Goal: Task Accomplishment & Management: Use online tool/utility

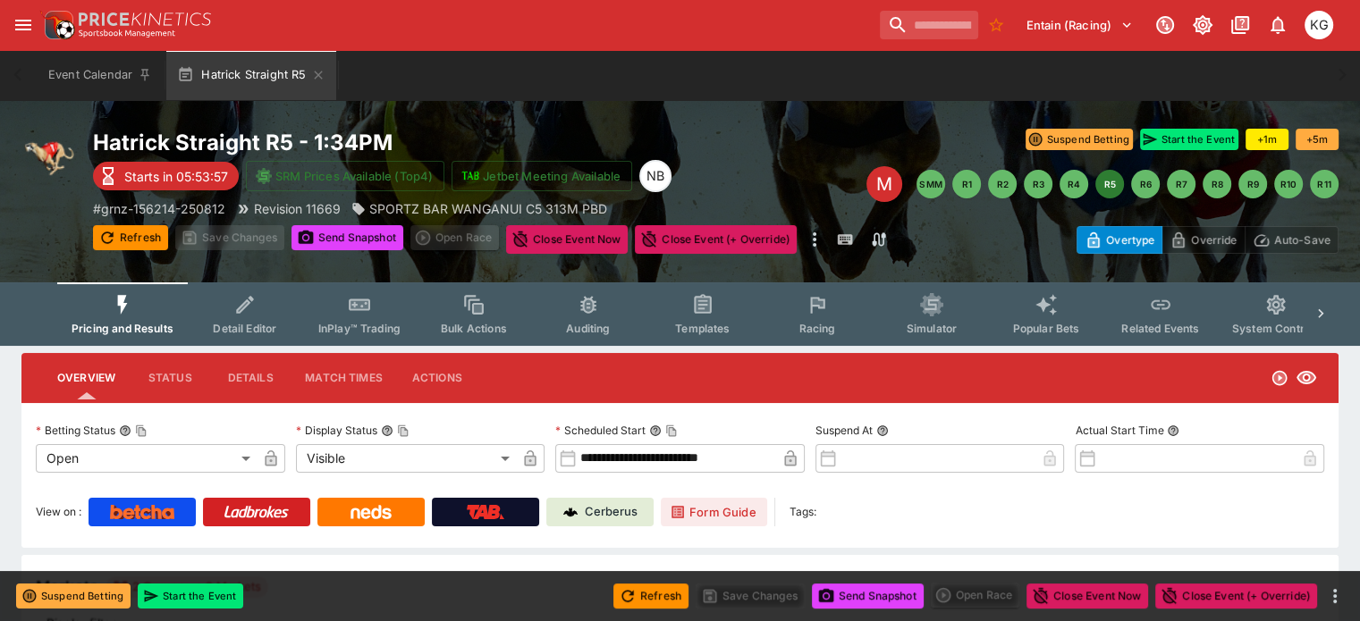
click at [835, 329] on span "Racing" at bounding box center [816, 328] width 37 height 13
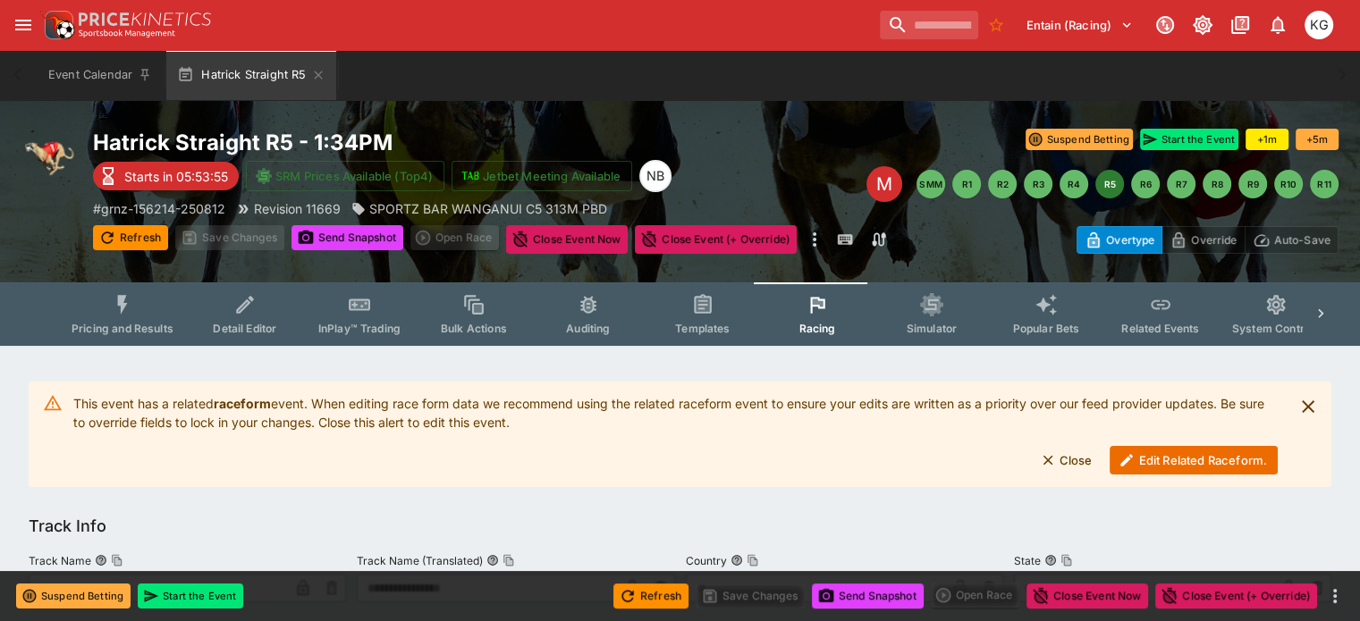
click at [1193, 461] on button "Edit Related Raceform." at bounding box center [1193, 460] width 168 height 29
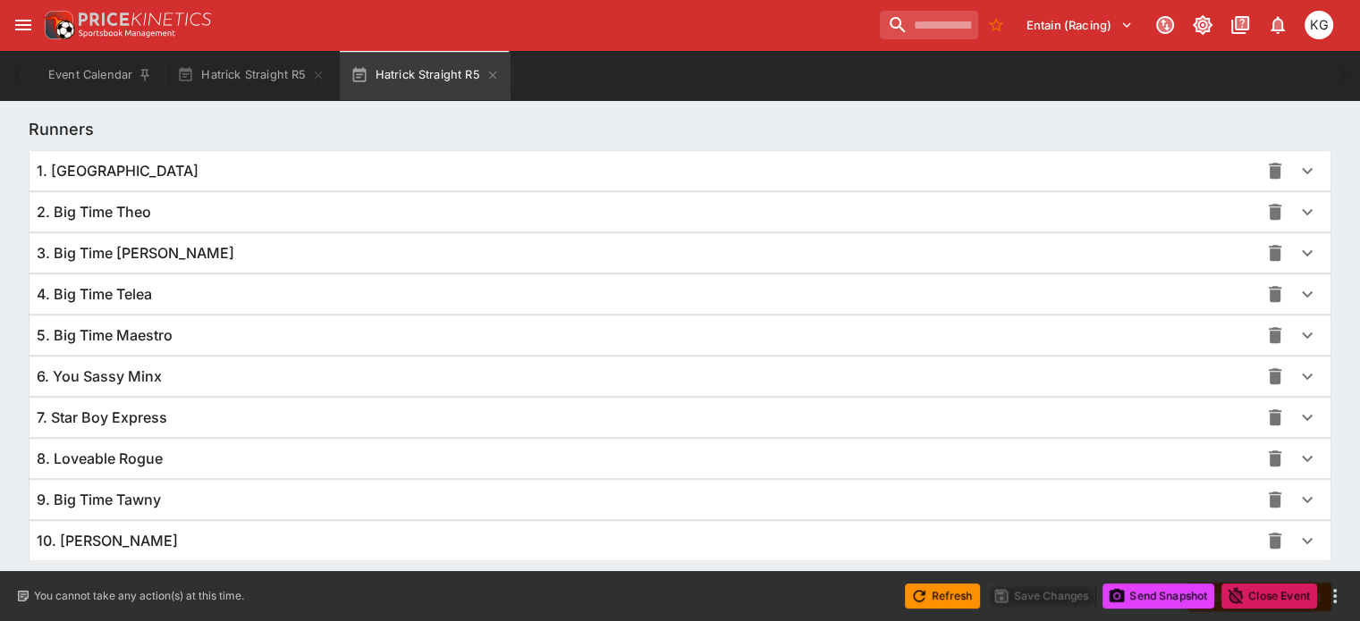
scroll to position [1251, 0]
click at [1296, 499] on icon "button" at bounding box center [1306, 498] width 21 height 21
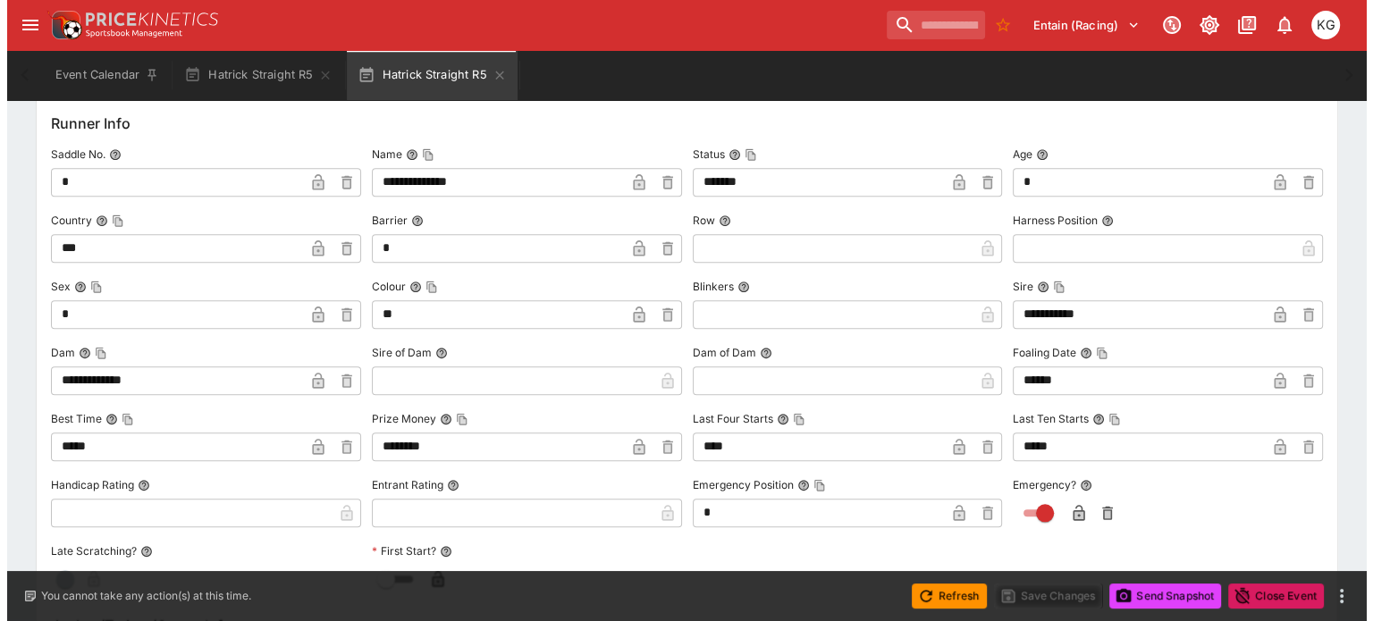
scroll to position [1698, 0]
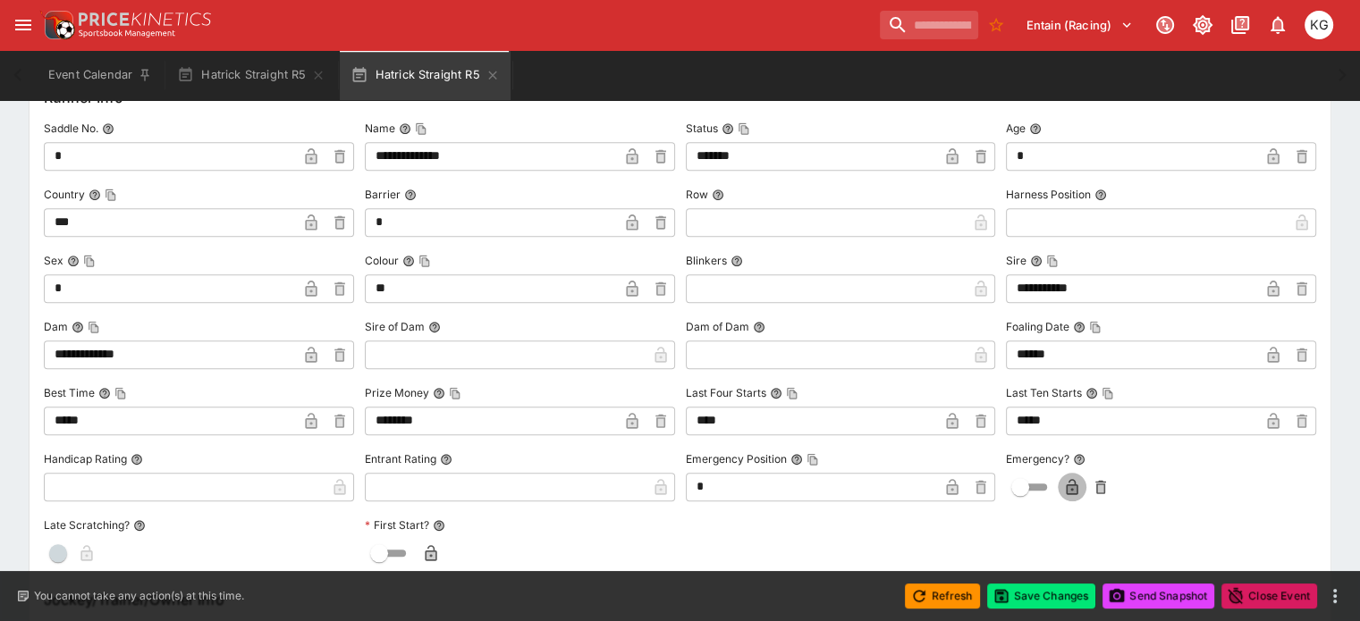
click at [1067, 488] on icon "button" at bounding box center [1071, 488] width 9 height 7
click at [1051, 594] on button "Save Changes" at bounding box center [1041, 596] width 109 height 25
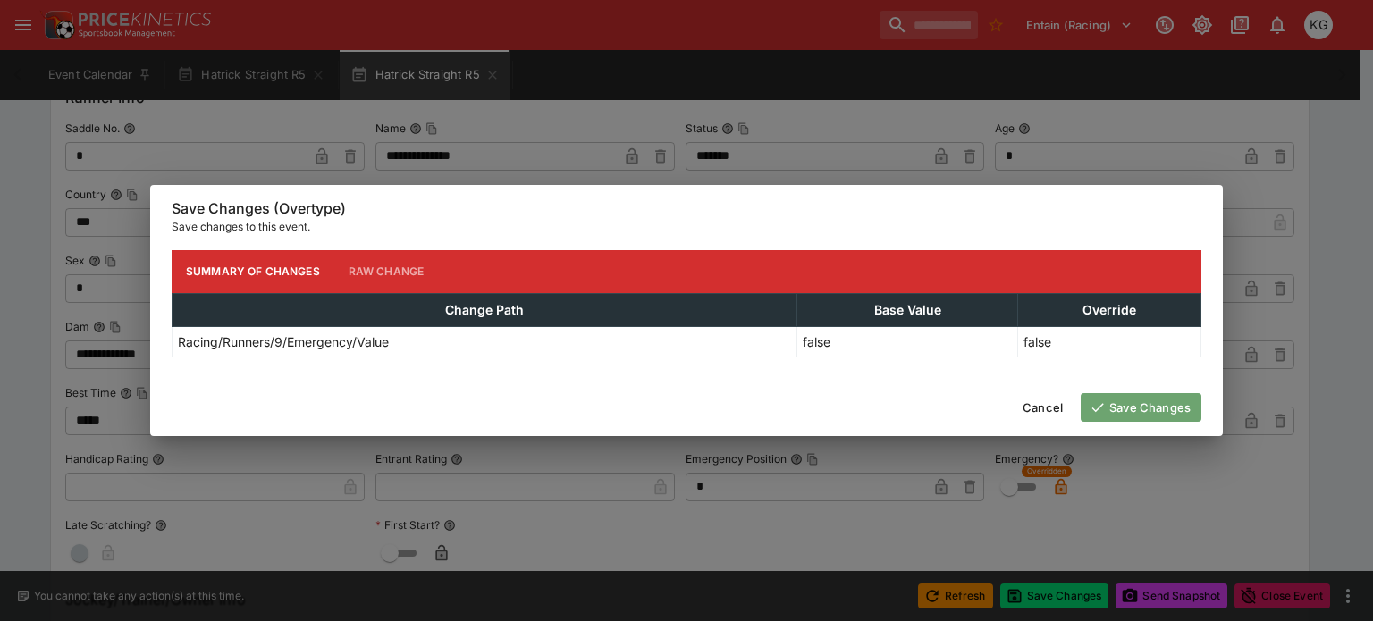
click at [1169, 399] on button "Save Changes" at bounding box center [1141, 407] width 121 height 29
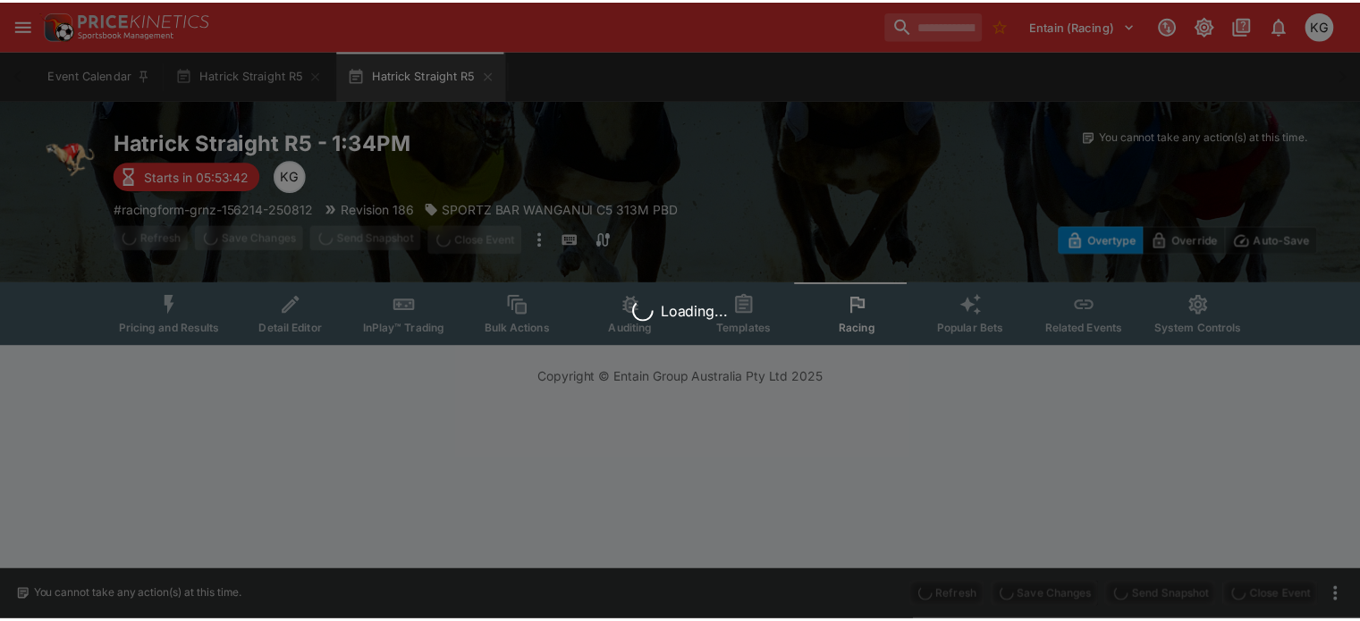
scroll to position [0, 0]
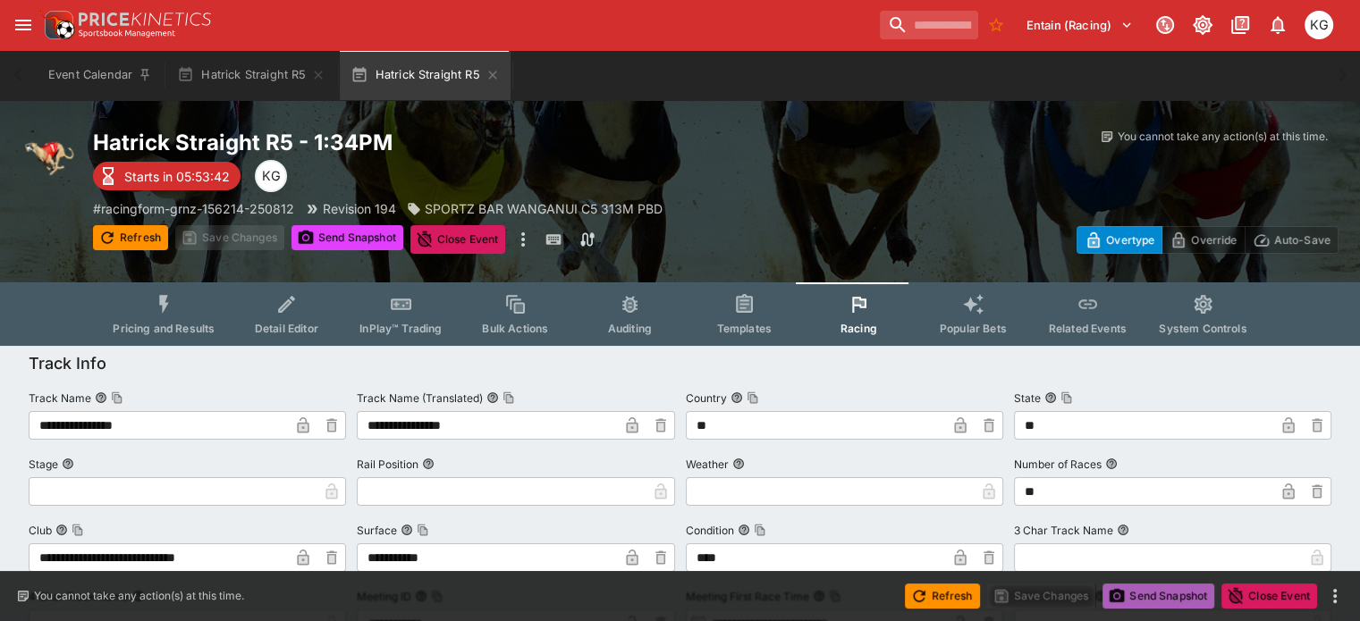
click at [1147, 591] on button "Send Snapshot" at bounding box center [1158, 596] width 112 height 25
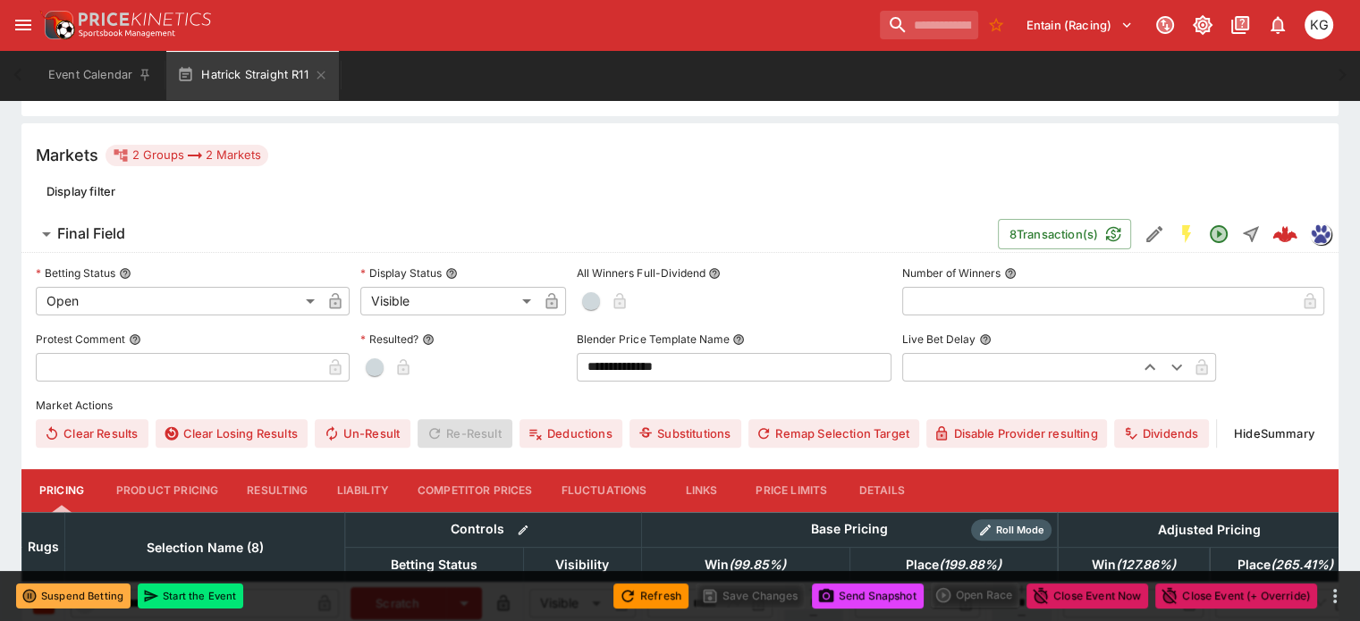
scroll to position [447, 0]
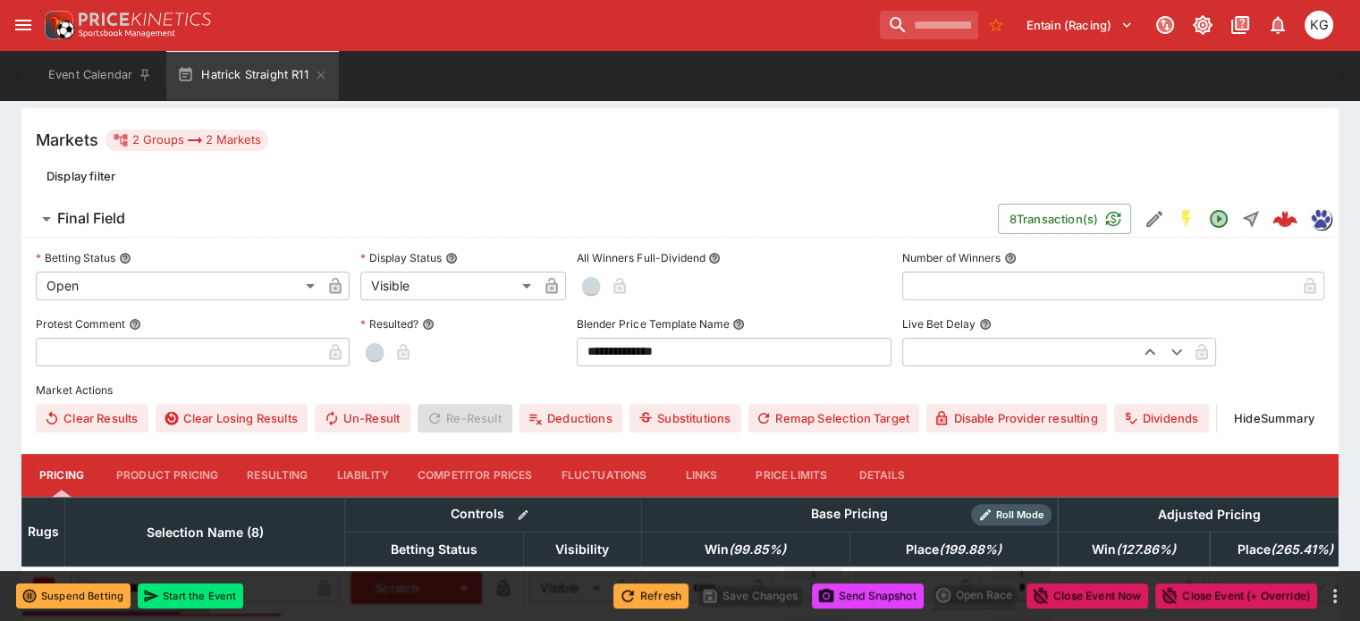
click at [650, 594] on button "Refresh" at bounding box center [650, 596] width 75 height 25
click at [890, 598] on button "Send Snapshot" at bounding box center [868, 596] width 112 height 25
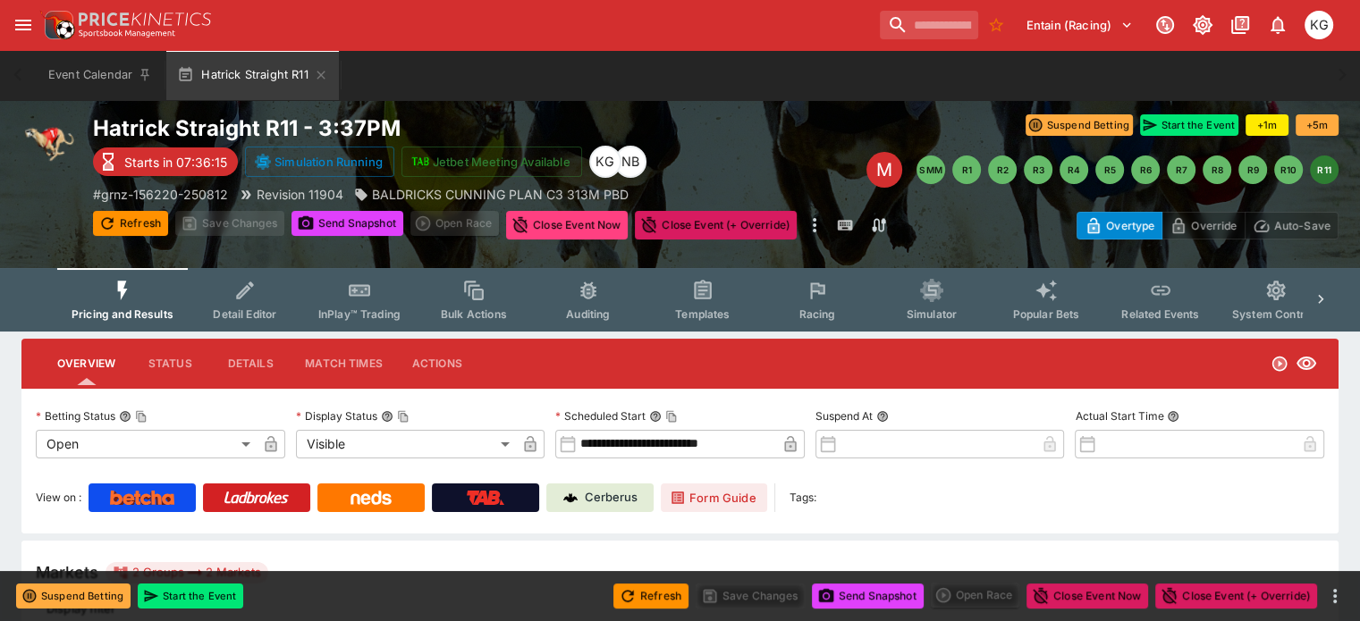
scroll to position [0, 0]
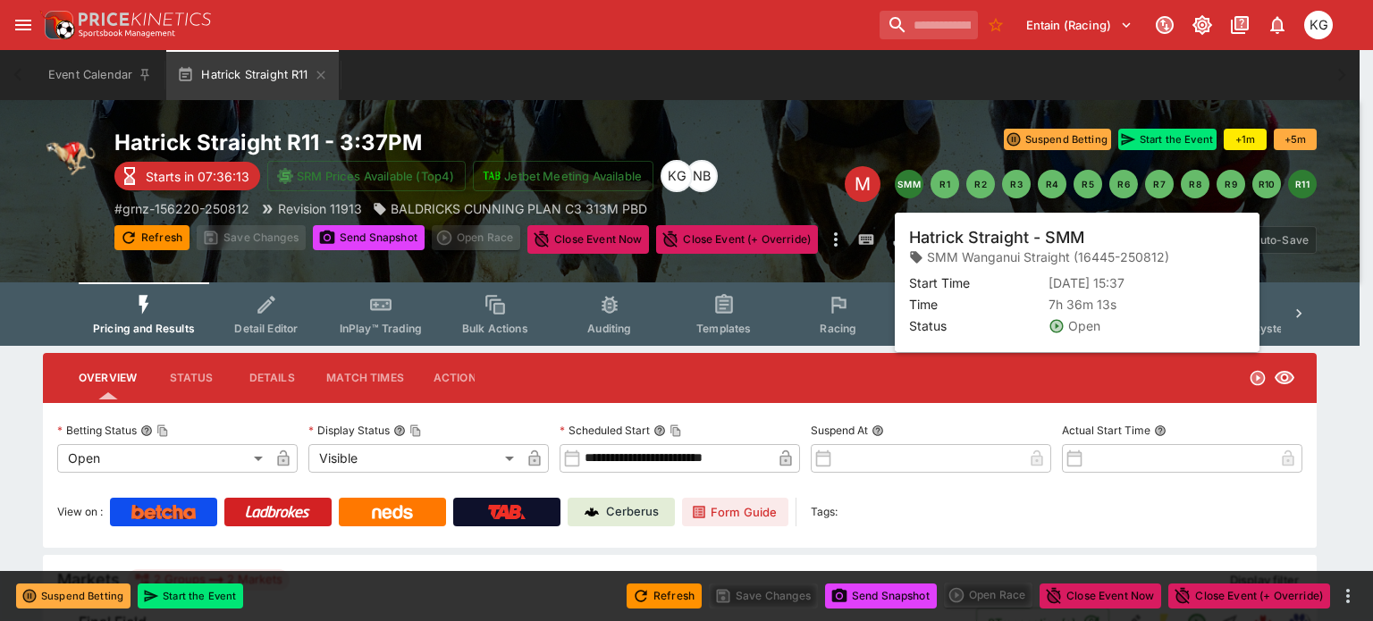
click at [909, 185] on button "SMM" at bounding box center [909, 184] width 29 height 29
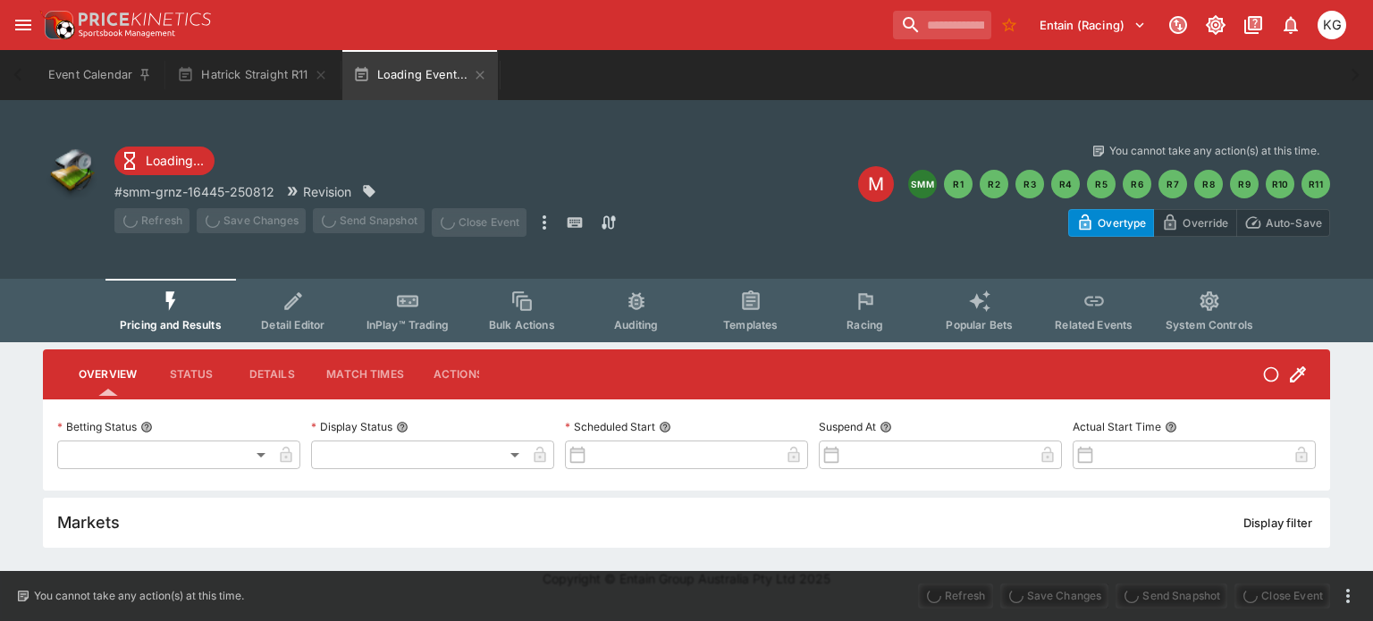
type input "**********"
type input "*******"
type input "**********"
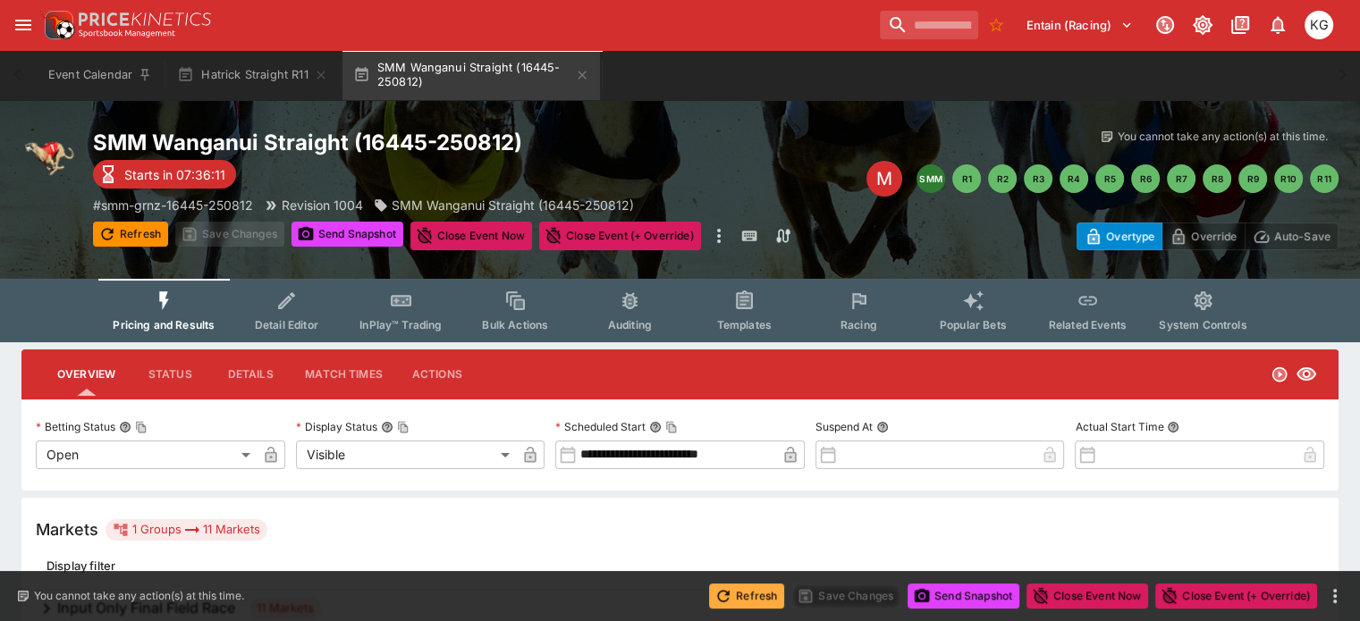
click at [750, 596] on button "Refresh" at bounding box center [746, 596] width 75 height 25
click at [968, 597] on button "Send Snapshot" at bounding box center [963, 596] width 112 height 25
